Goal: Task Accomplishment & Management: Manage account settings

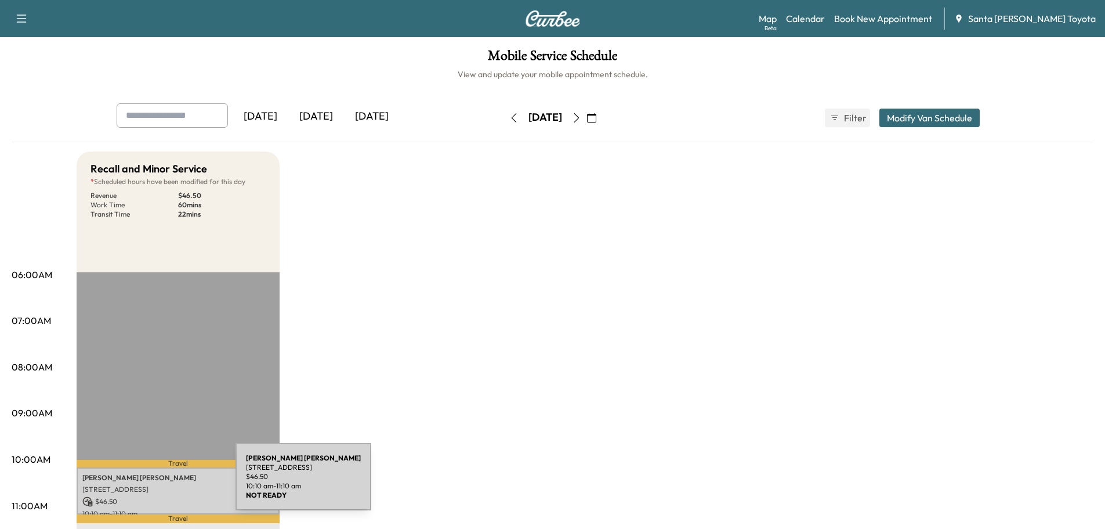
click at [149, 485] on p "[STREET_ADDRESS]" at bounding box center [177, 489] width 191 height 9
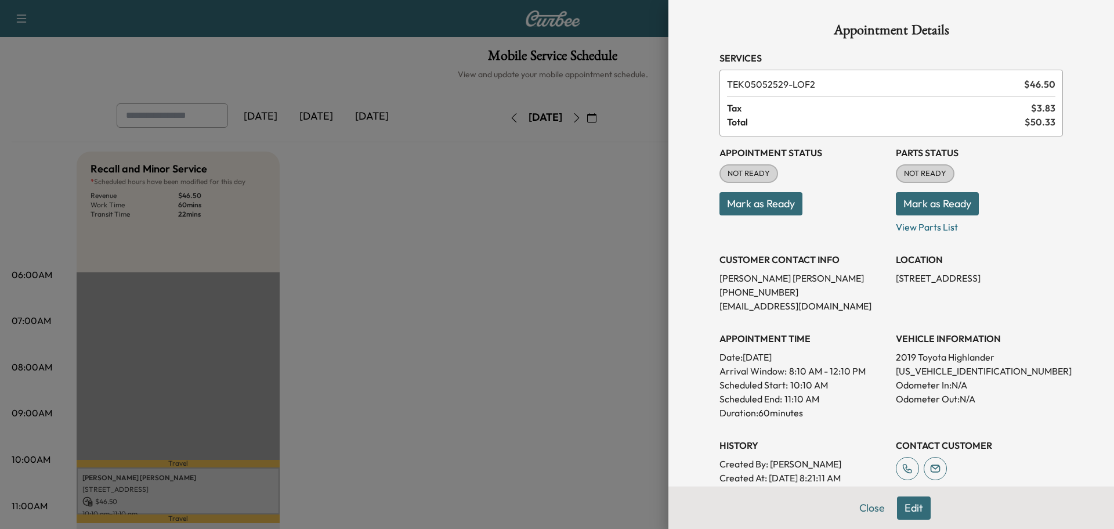
click at [933, 373] on p "[US_VEHICLE_IDENTIFICATION_NUMBER]" at bounding box center [979, 371] width 167 height 14
copy p "[US_VEHICLE_IDENTIFICATION_NUMBER]"
click at [852, 510] on button "Close" at bounding box center [872, 507] width 41 height 23
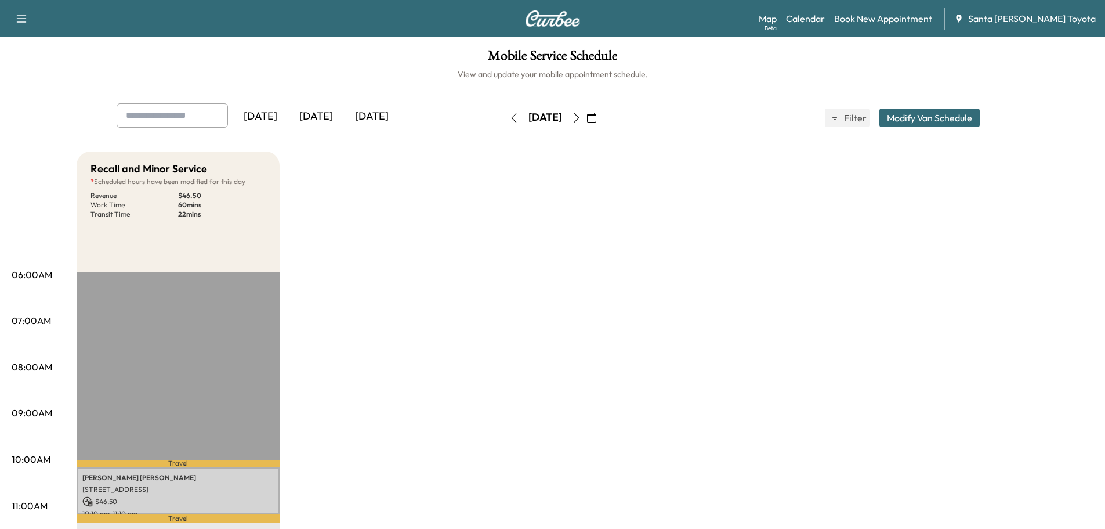
click at [581, 113] on icon "button" at bounding box center [576, 117] width 9 height 9
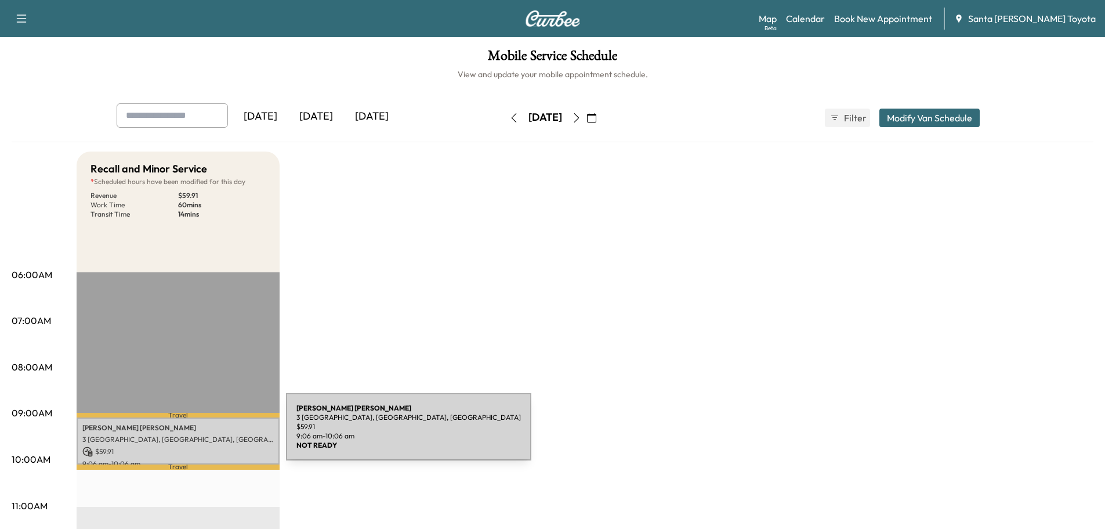
click at [198, 435] on p "3 [GEOGRAPHIC_DATA], [GEOGRAPHIC_DATA], [GEOGRAPHIC_DATA]" at bounding box center [177, 439] width 191 height 9
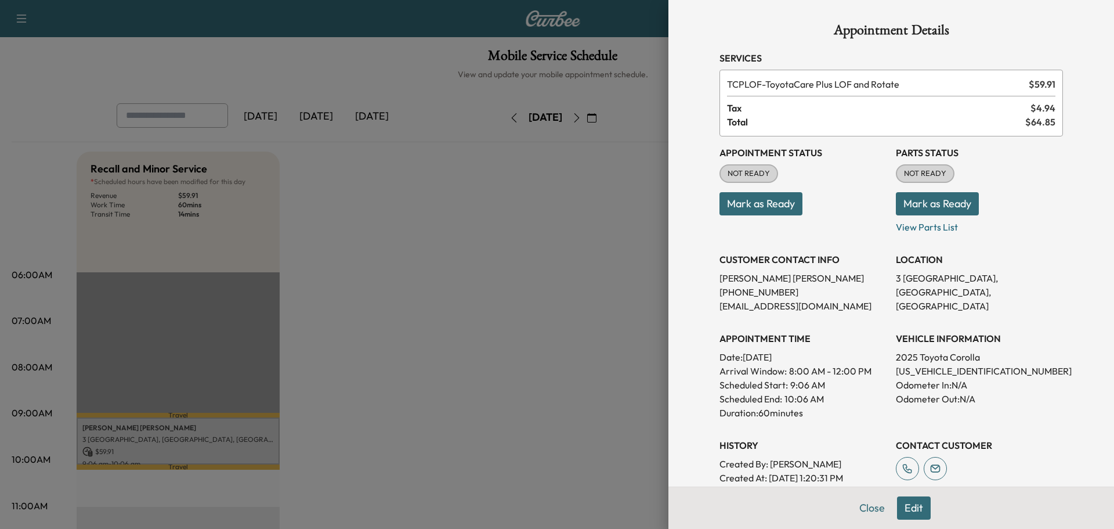
click at [897, 509] on button "Edit" at bounding box center [914, 507] width 34 height 23
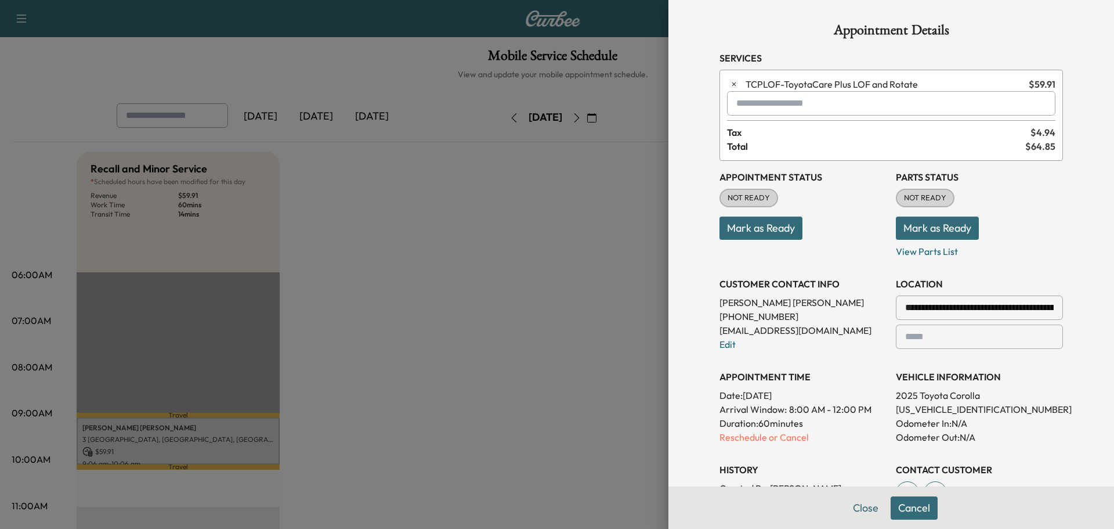
click at [901, 305] on div at bounding box center [908, 308] width 14 height 14
click at [902, 312] on div at bounding box center [908, 308] width 14 height 14
click at [924, 308] on input "**********" at bounding box center [979, 307] width 167 height 24
type input "**********"
click at [974, 344] on li "[STREET_ADDRESS]" at bounding box center [980, 331] width 166 height 23
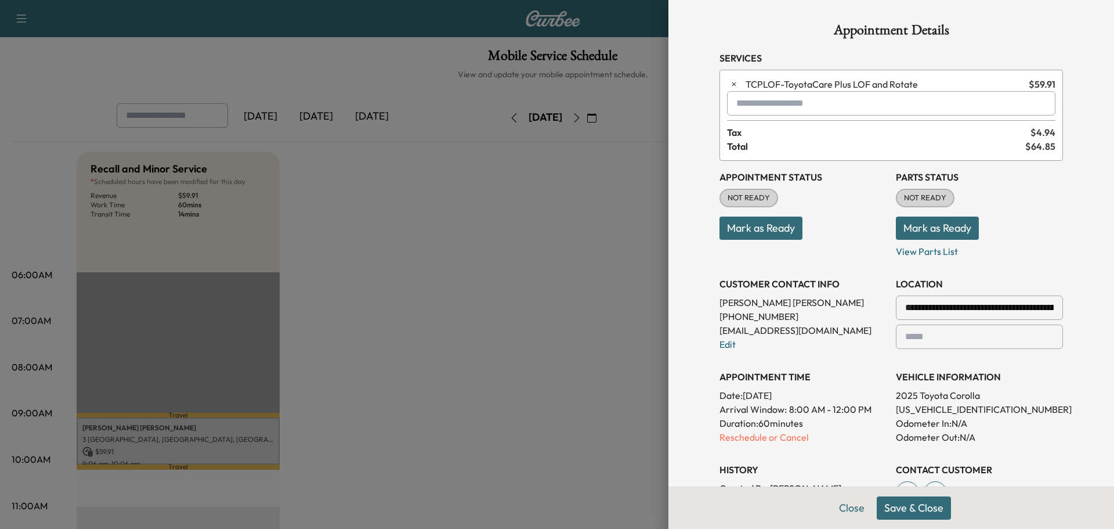
click at [913, 510] on button "Save & Close" at bounding box center [914, 507] width 74 height 23
